Goal: Transaction & Acquisition: Obtain resource

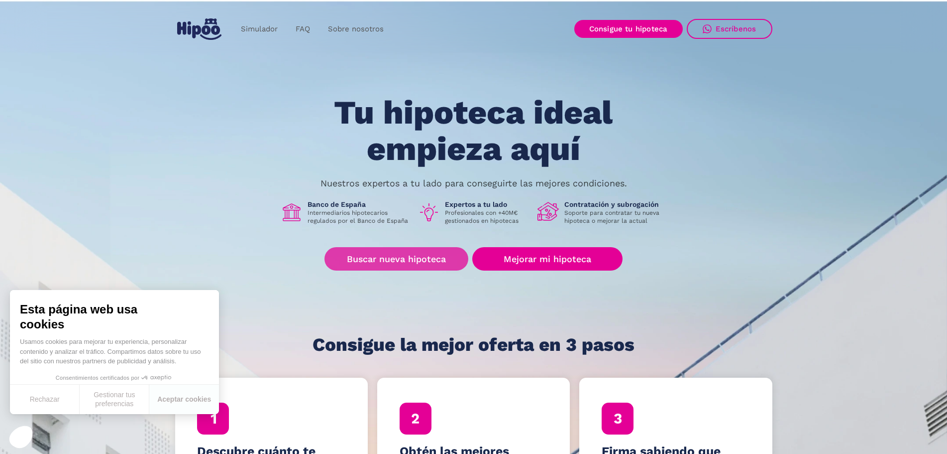
click at [388, 256] on link "Buscar nueva hipoteca" at bounding box center [397, 258] width 144 height 23
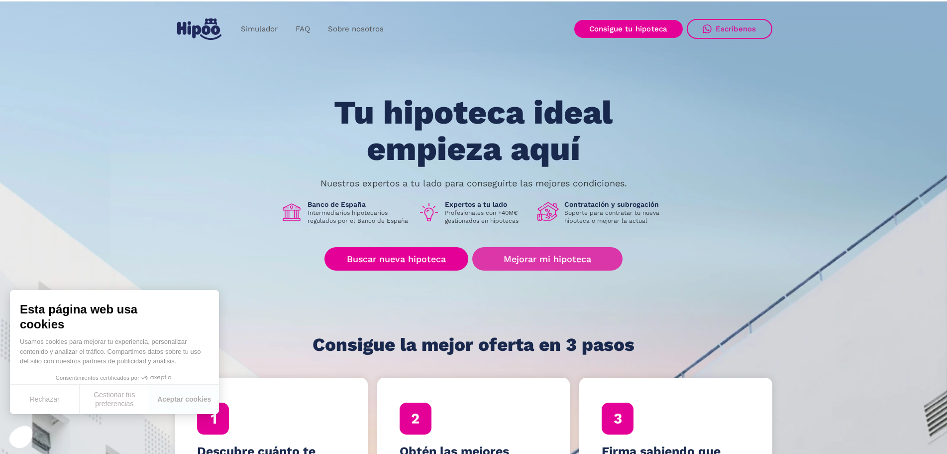
click at [560, 256] on link "Mejorar mi hipoteca" at bounding box center [547, 258] width 150 height 23
